Goal: Find specific page/section: Find specific page/section

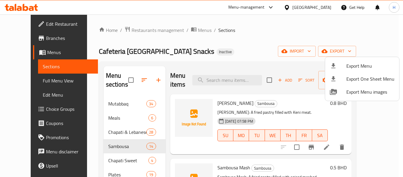
click at [292, 41] on div at bounding box center [201, 88] width 403 height 177
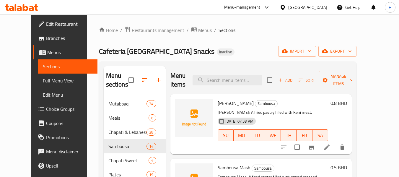
click at [317, 8] on div "[GEOGRAPHIC_DATA]" at bounding box center [307, 7] width 39 height 6
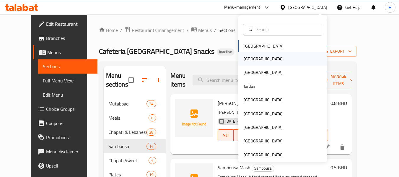
click at [258, 59] on div "Egypt" at bounding box center [282, 59] width 89 height 14
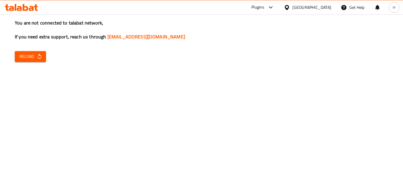
click at [40, 60] on span "Reload" at bounding box center [30, 56] width 22 height 7
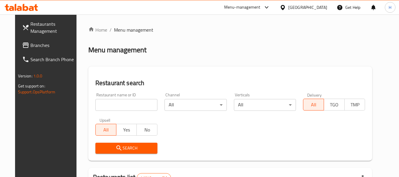
click at [46, 46] on span "Branches" at bounding box center [53, 45] width 47 height 7
